Goal: Find contact information: Obtain details needed to contact an individual or organization

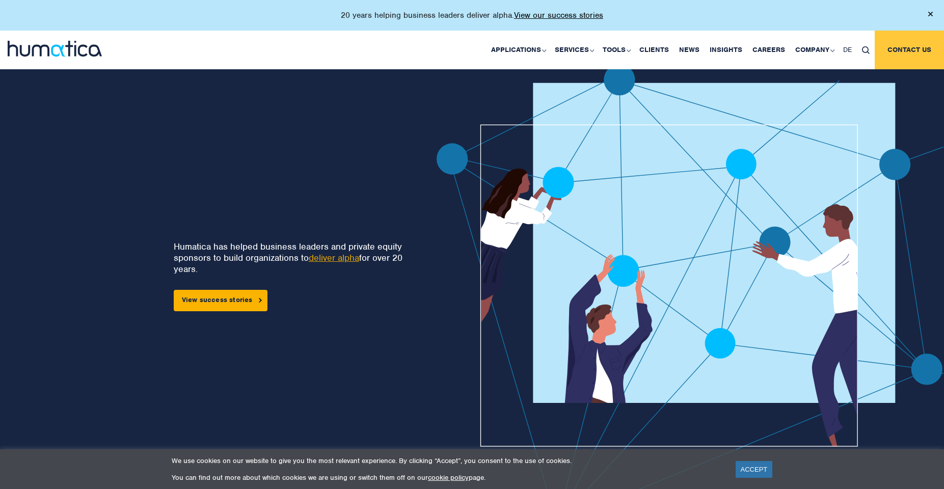
click at [919, 58] on link "Contact us" at bounding box center [909, 50] width 69 height 39
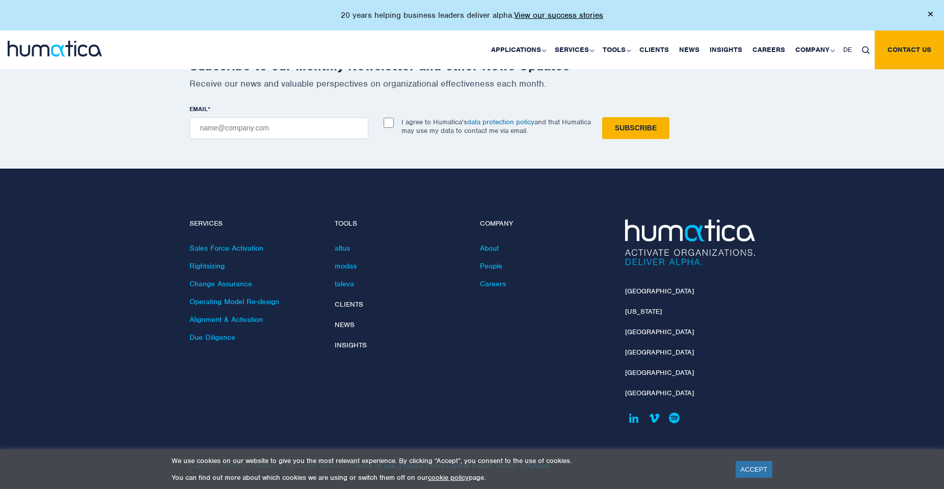
scroll to position [1280, 0]
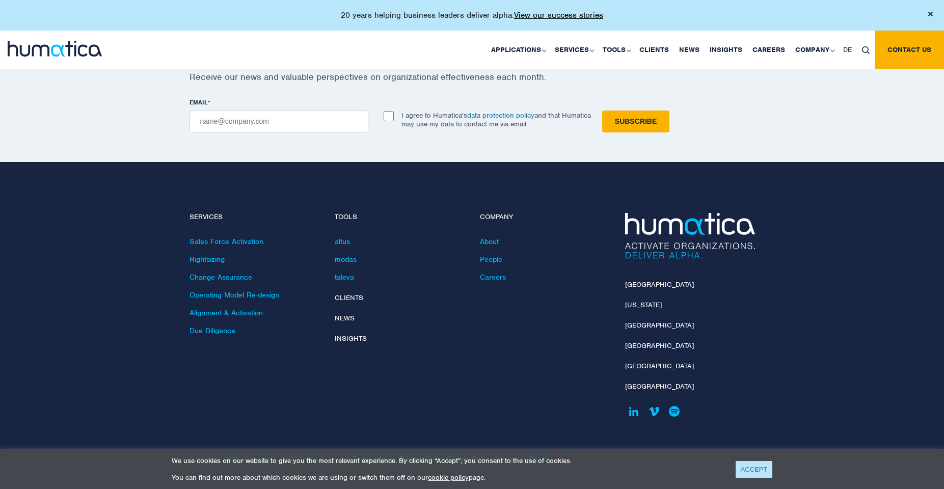
click at [752, 468] on link "ACCEPT" at bounding box center [754, 469] width 37 height 17
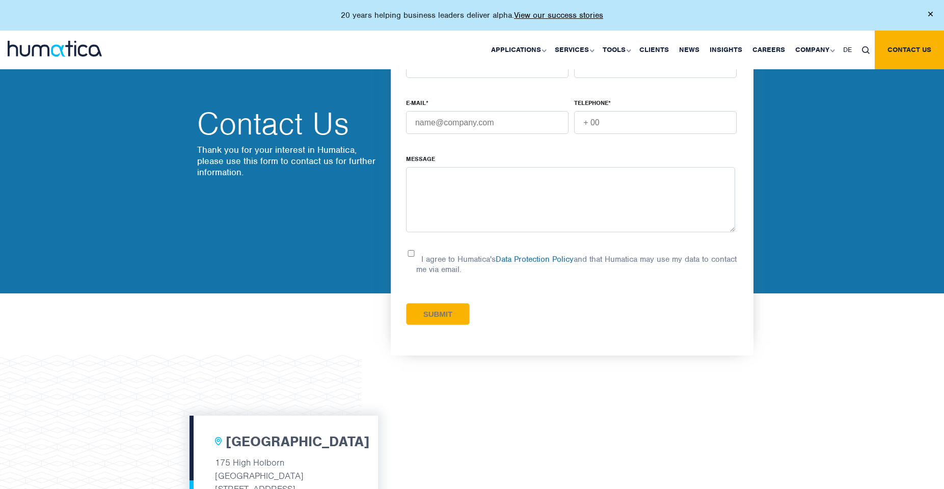
scroll to position [4, 0]
